Goal: Transaction & Acquisition: Purchase product/service

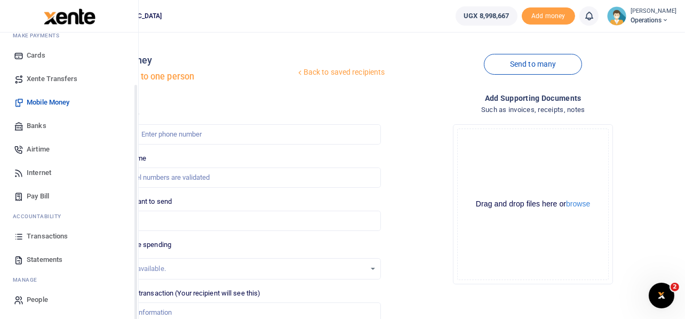
scroll to position [61, 0]
click at [49, 235] on span "Transactions" at bounding box center [47, 235] width 41 height 11
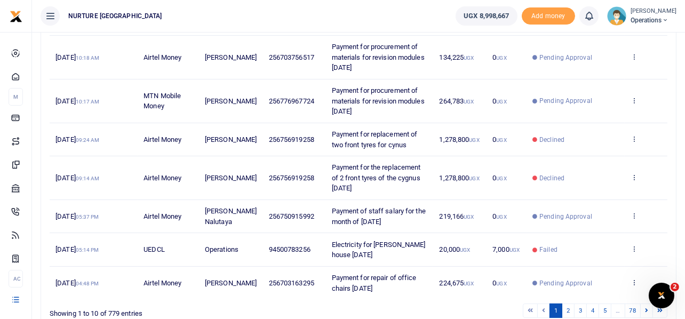
scroll to position [319, 0]
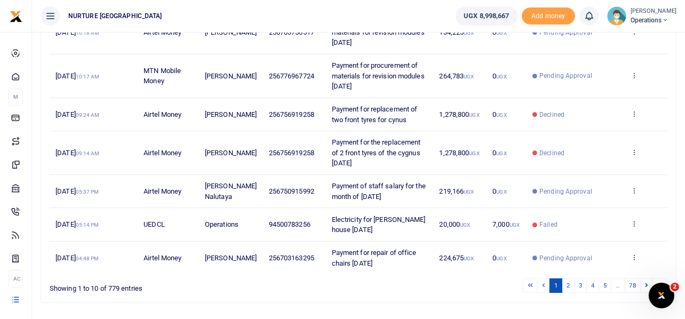
click at [634, 222] on icon at bounding box center [633, 223] width 7 height 7
click at [597, 238] on link "View details" at bounding box center [595, 241] width 84 height 15
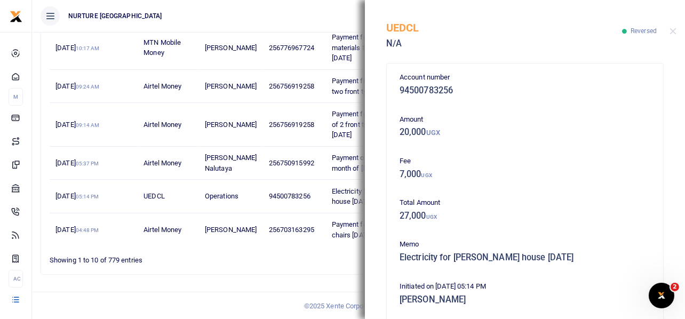
scroll to position [0, 0]
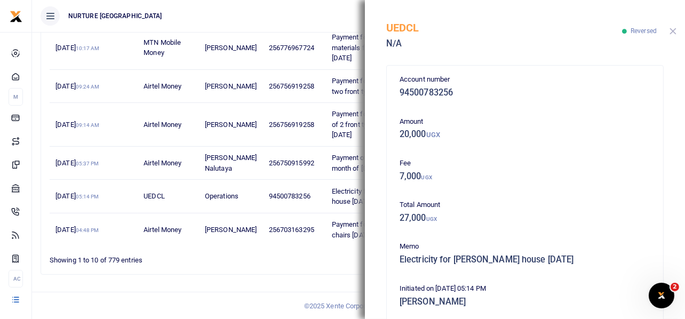
click at [672, 33] on button "Close" at bounding box center [672, 31] width 7 height 7
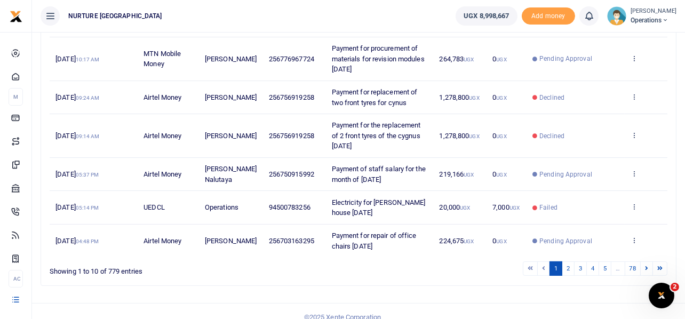
scroll to position [348, 0]
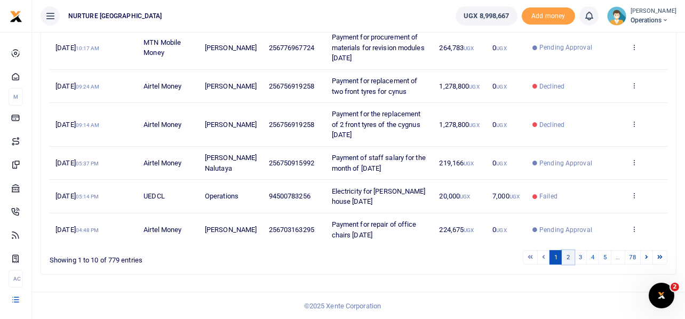
click at [569, 258] on link "2" at bounding box center [567, 257] width 13 height 14
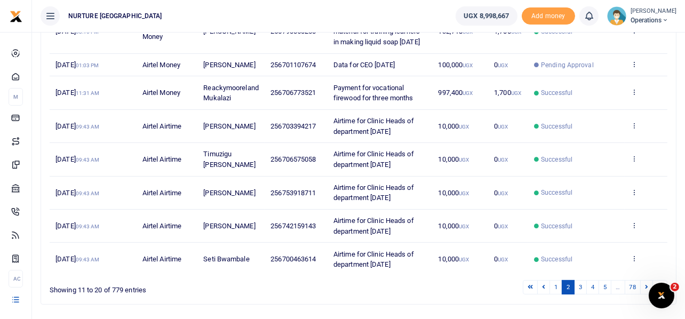
scroll to position [317, 0]
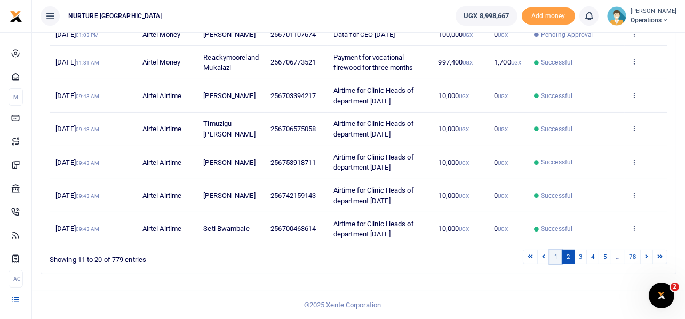
click at [554, 254] on link "1" at bounding box center [555, 257] width 13 height 14
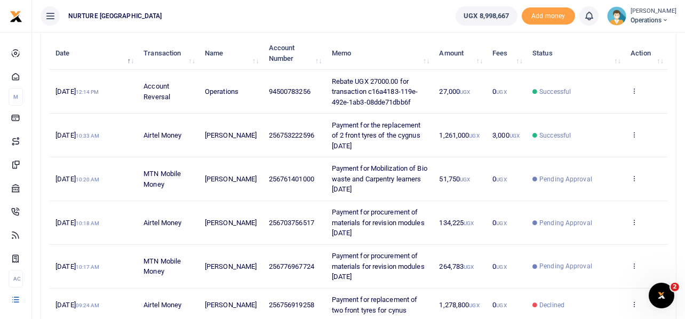
scroll to position [160, 0]
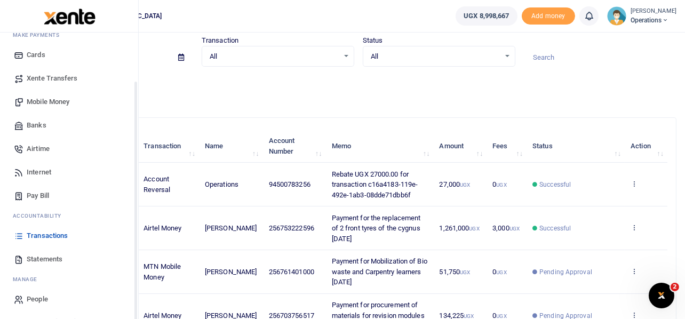
scroll to position [61, 0]
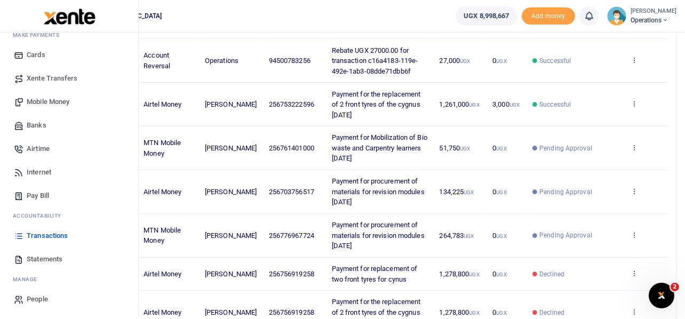
click at [46, 100] on span "Mobile Money" at bounding box center [48, 102] width 43 height 11
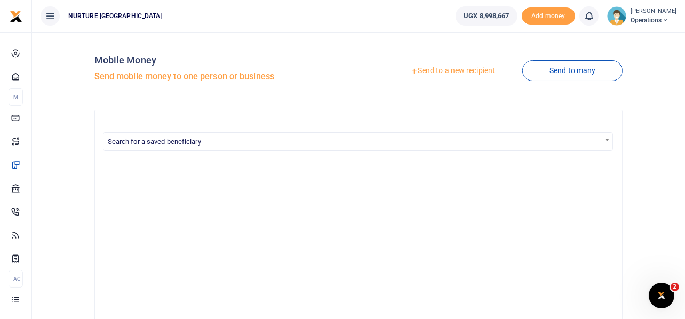
click at [467, 70] on link "Send to a new recipient" at bounding box center [452, 70] width 139 height 19
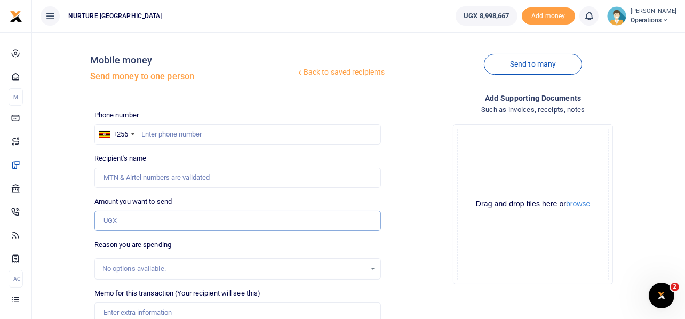
click at [137, 216] on input "Amount you want to send" at bounding box center [237, 221] width 287 height 20
paste input "697,000"
type input "697,000"
click at [170, 133] on input "text" at bounding box center [237, 134] width 287 height 20
type input "777072992"
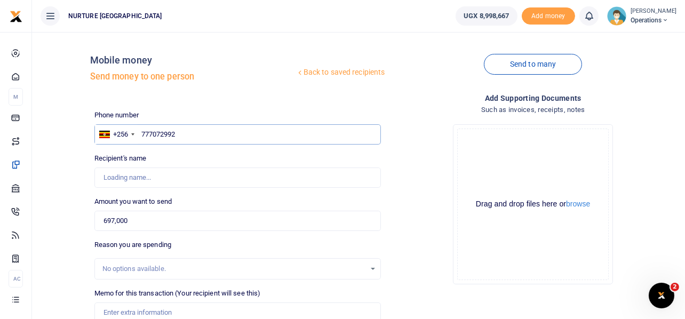
type input "Catherine Gladys Nakalinzi"
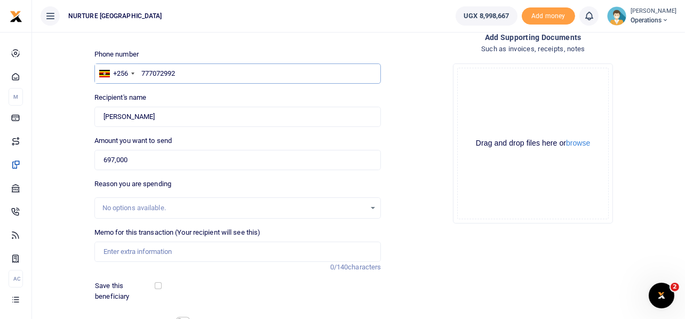
scroll to position [106, 0]
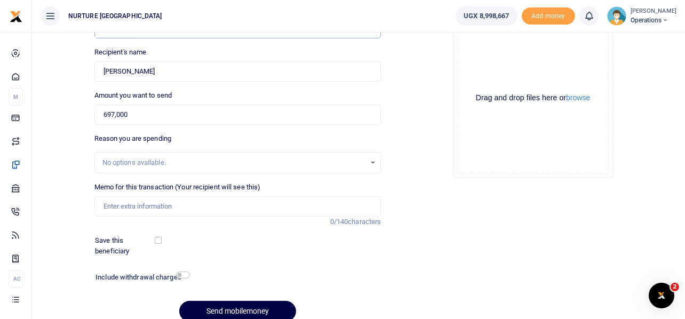
type input "777072992"
click at [184, 209] on input "Memo for this transaction (Your recipient will see this)" at bounding box center [237, 206] width 287 height 20
type input "O"
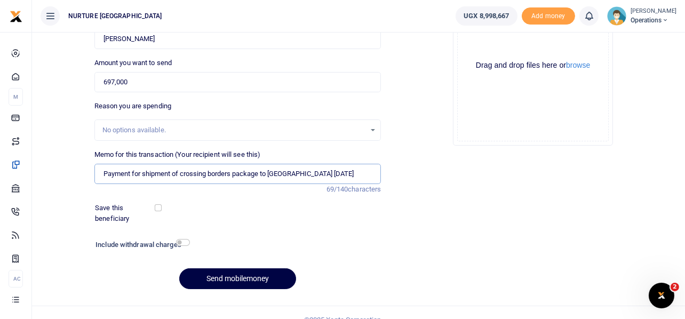
scroll to position [153, 0]
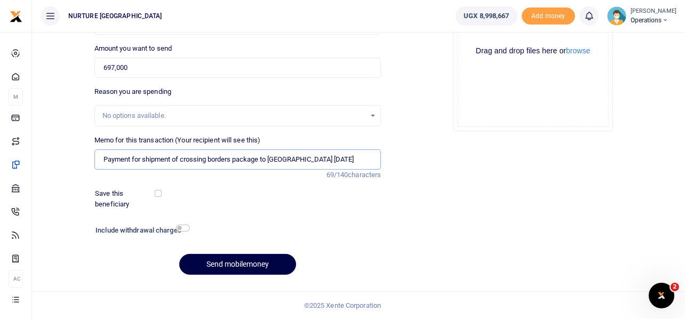
type input "Payment for shipment of crossing borders package to Australia Sept 25"
click at [113, 67] on input "697,000" at bounding box center [237, 68] width 287 height 20
type input "698,000"
click at [417, 131] on div "Drop your files here Drag and drop files here or browse Powered by Uppy" at bounding box center [532, 51] width 287 height 177
click at [223, 266] on button "Send mobilemoney" at bounding box center [237, 264] width 117 height 21
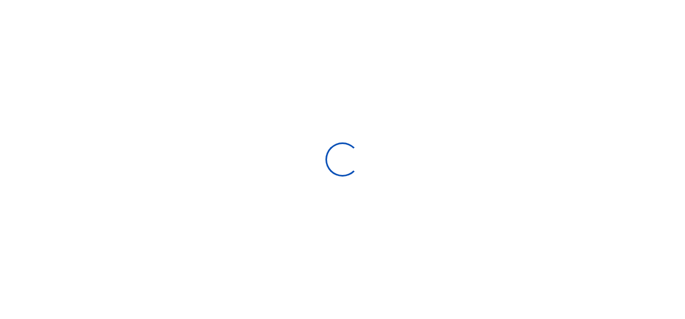
scroll to position [152, 0]
select select
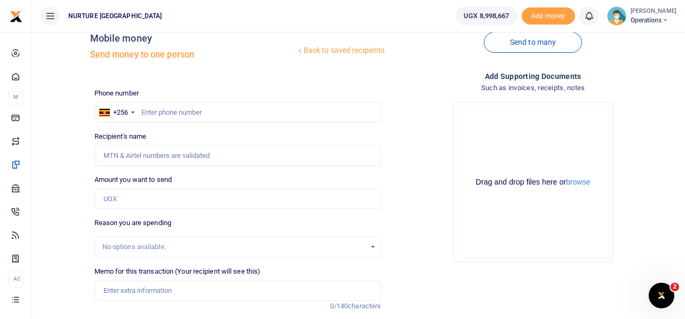
scroll to position [0, 0]
